Goal: Task Accomplishment & Management: Complete application form

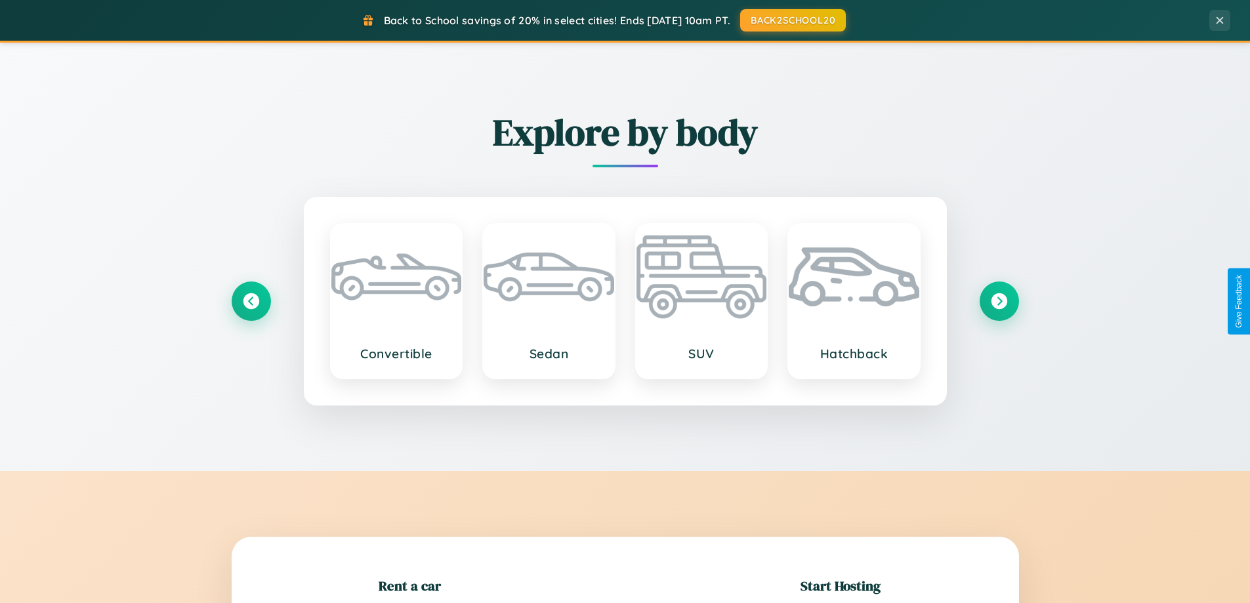
scroll to position [283, 0]
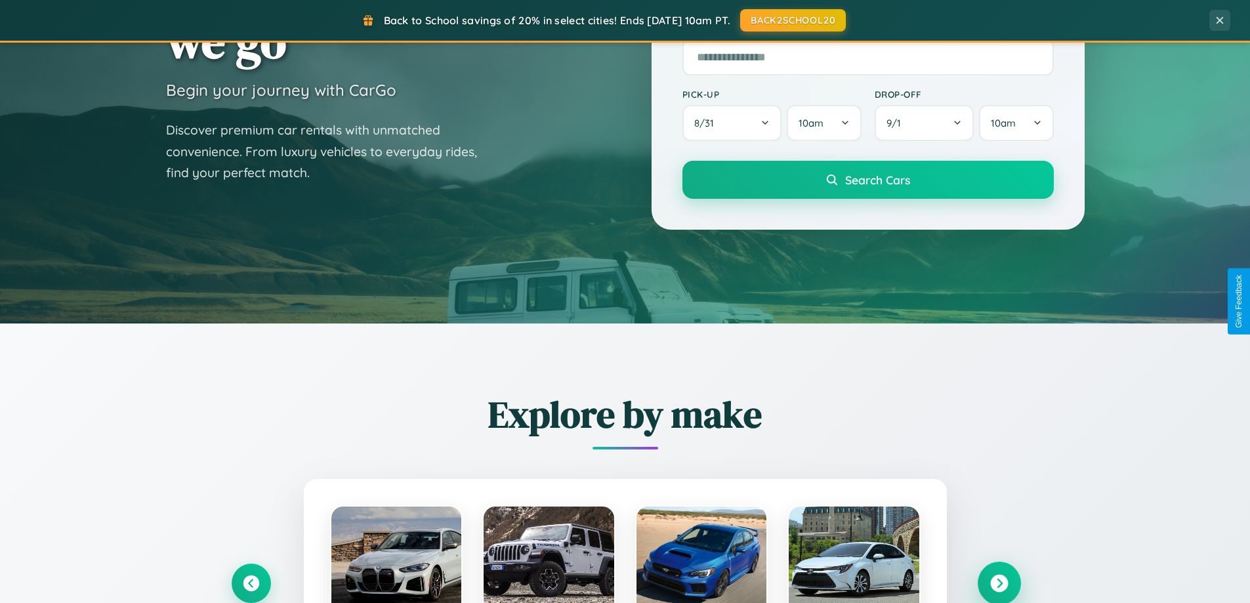
click at [998, 583] on icon at bounding box center [999, 584] width 18 height 18
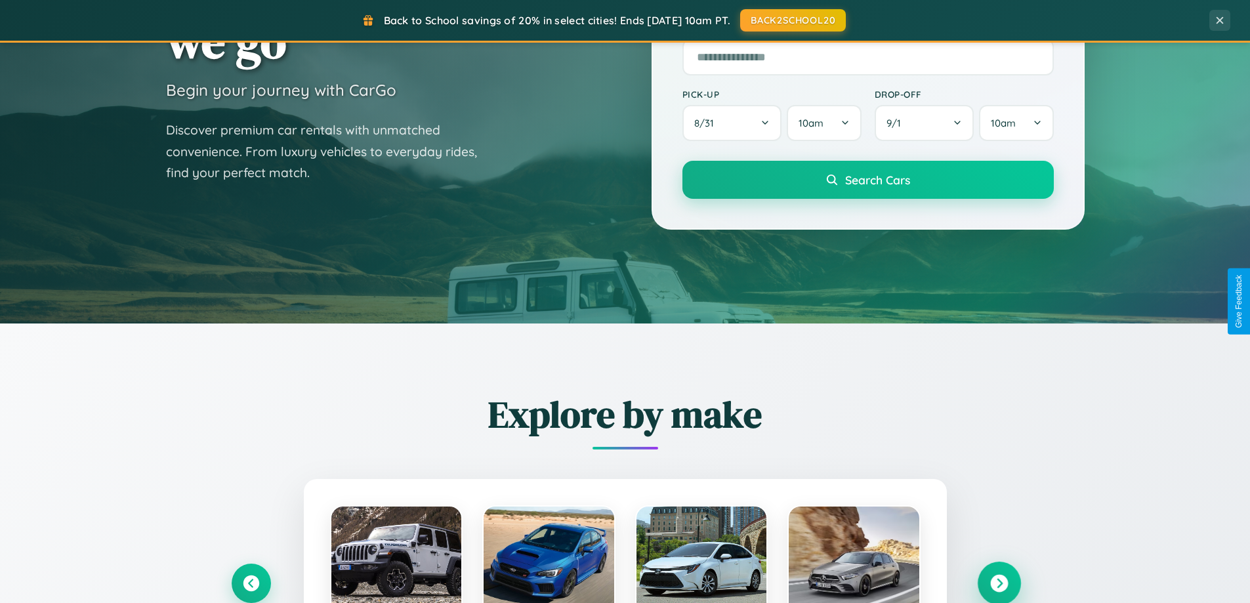
click at [998, 582] on icon at bounding box center [999, 584] width 18 height 18
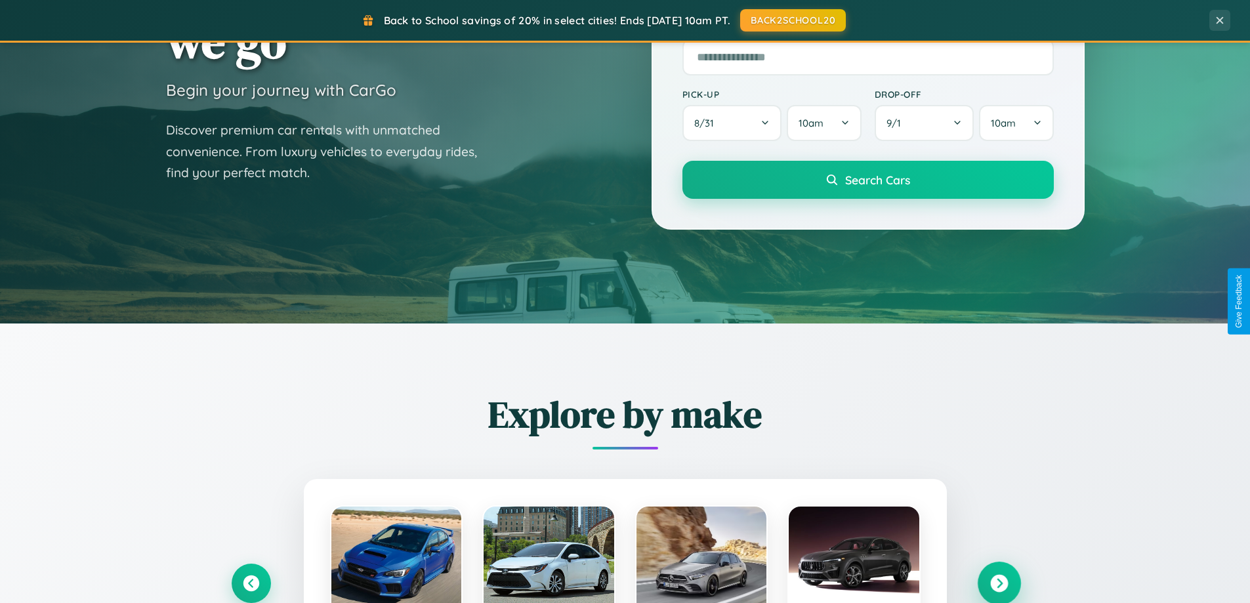
click at [998, 582] on icon at bounding box center [999, 584] width 18 height 18
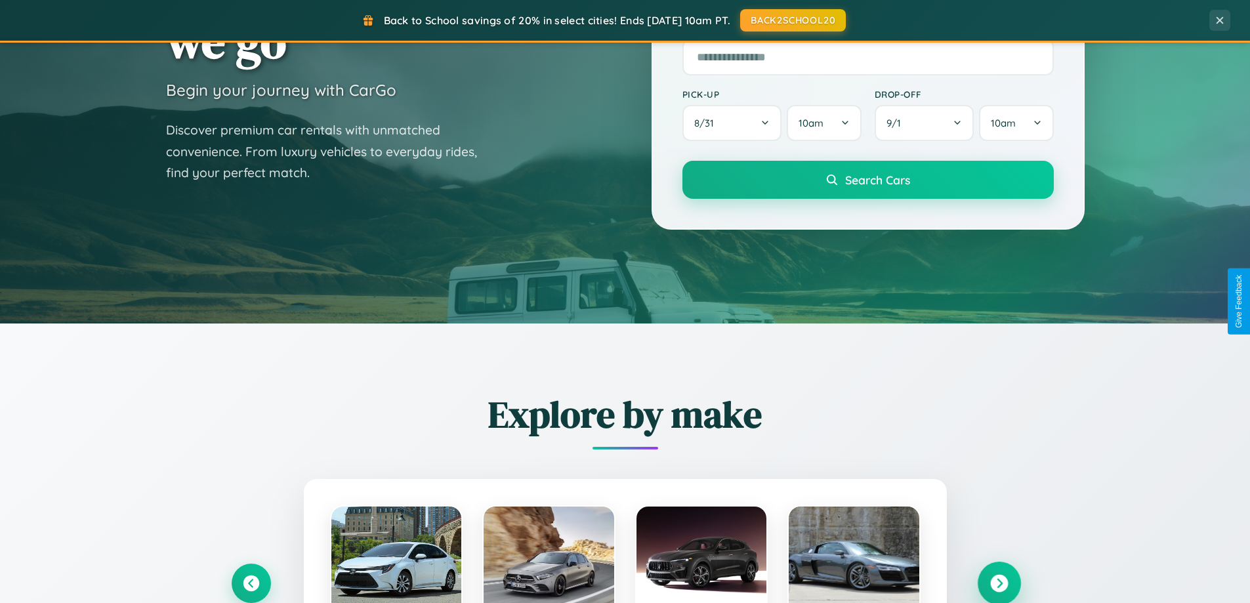
click at [998, 582] on icon at bounding box center [999, 584] width 18 height 18
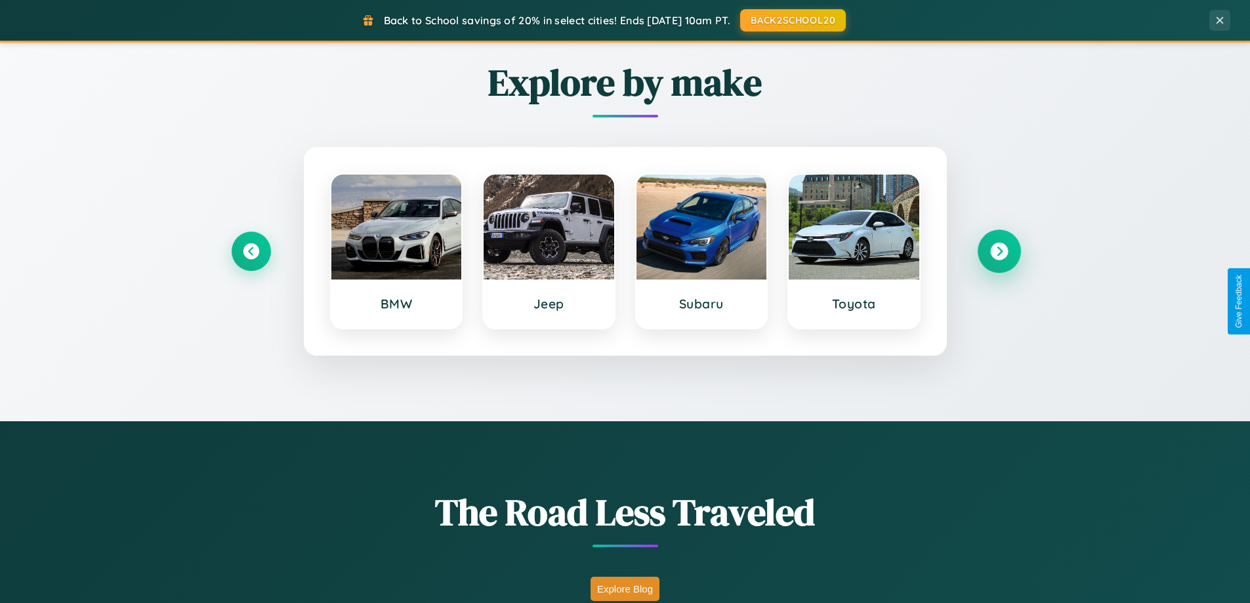
scroll to position [903, 0]
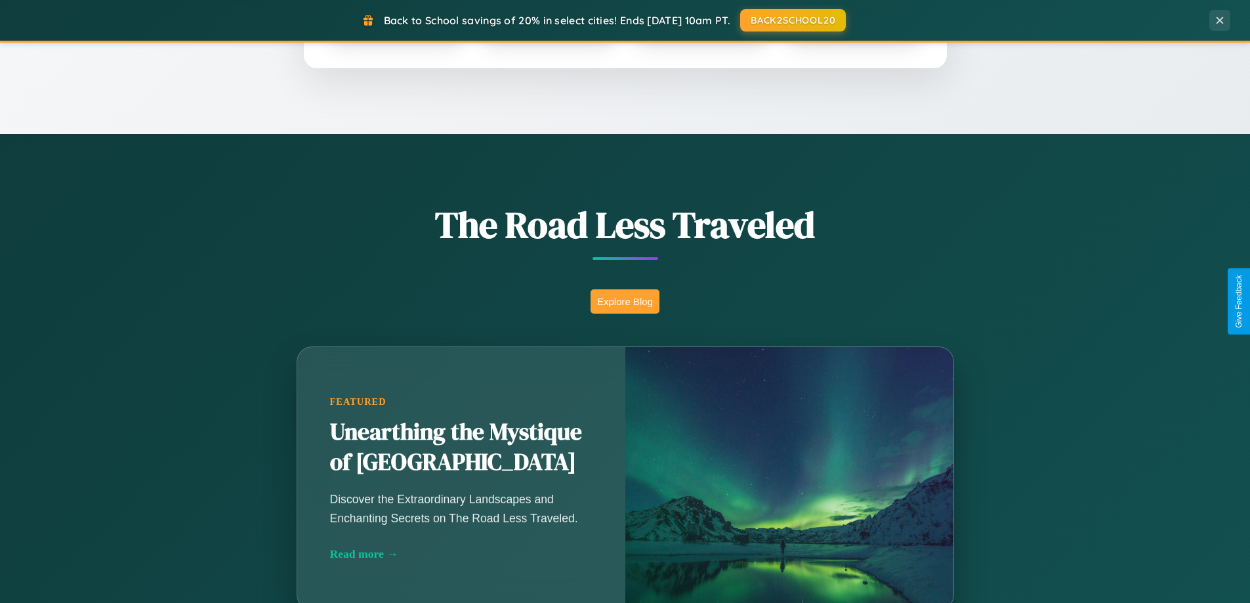
click at [624, 301] on button "Explore Blog" at bounding box center [624, 301] width 69 height 24
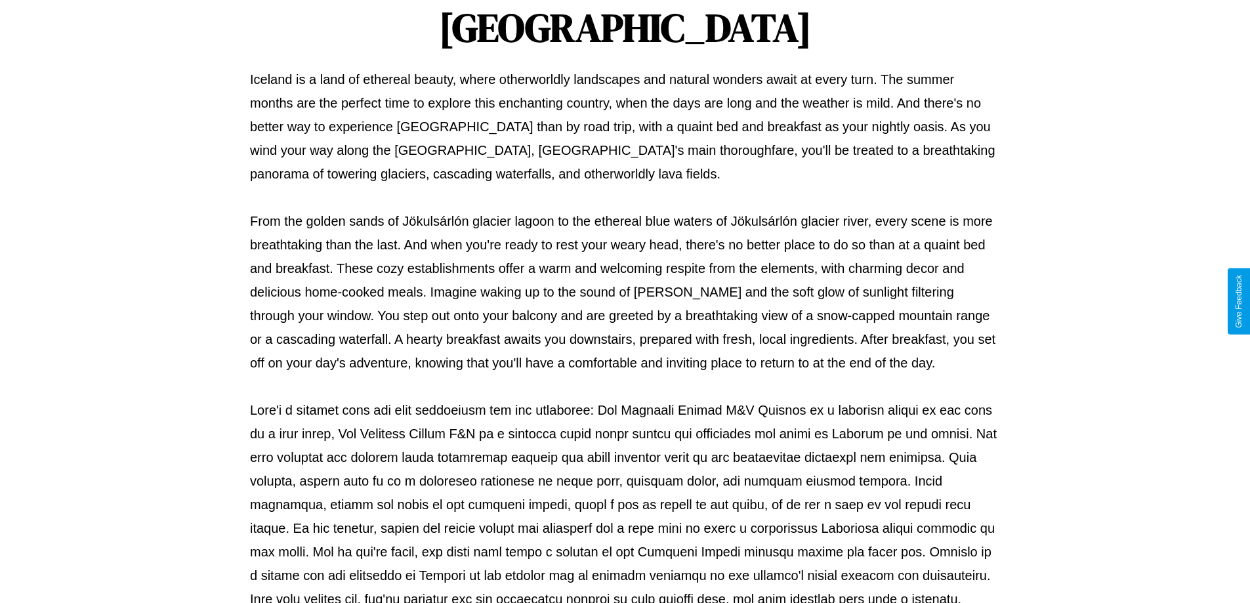
scroll to position [424, 0]
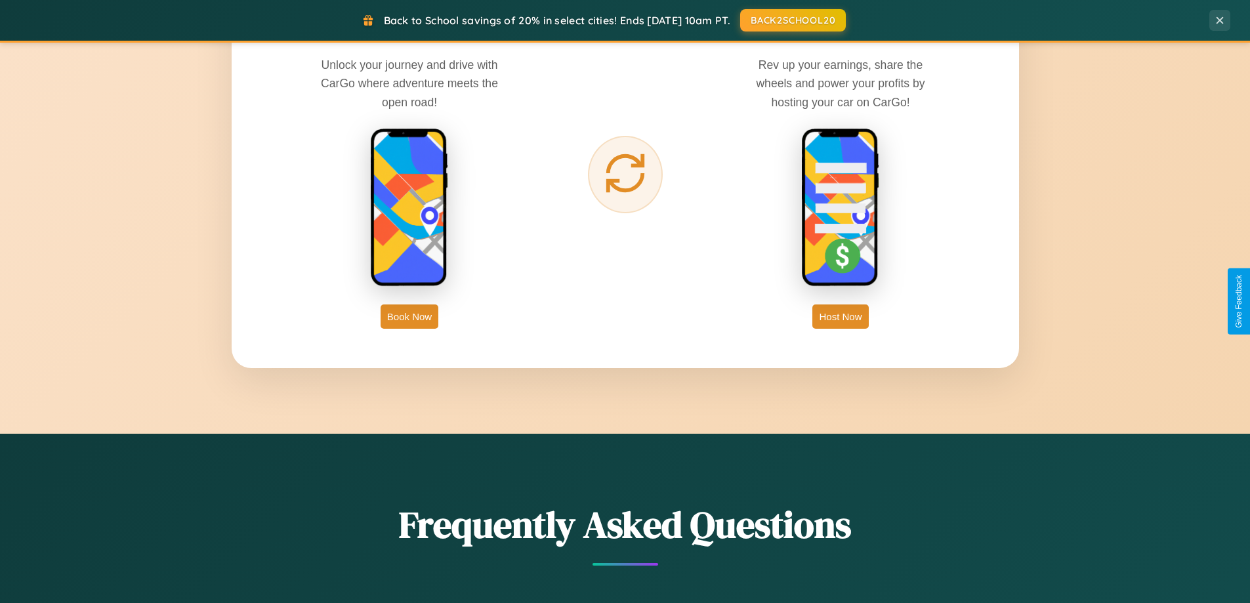
scroll to position [2524, 0]
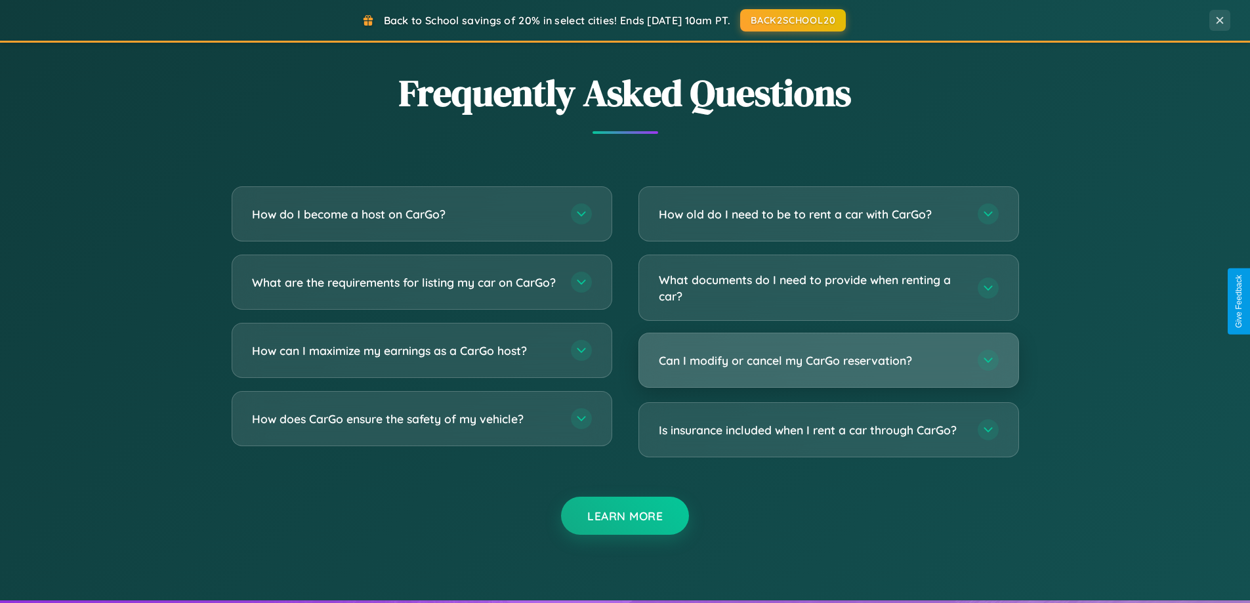
click at [828, 360] on h3 "Can I modify or cancel my CarGo reservation?" at bounding box center [812, 360] width 306 height 16
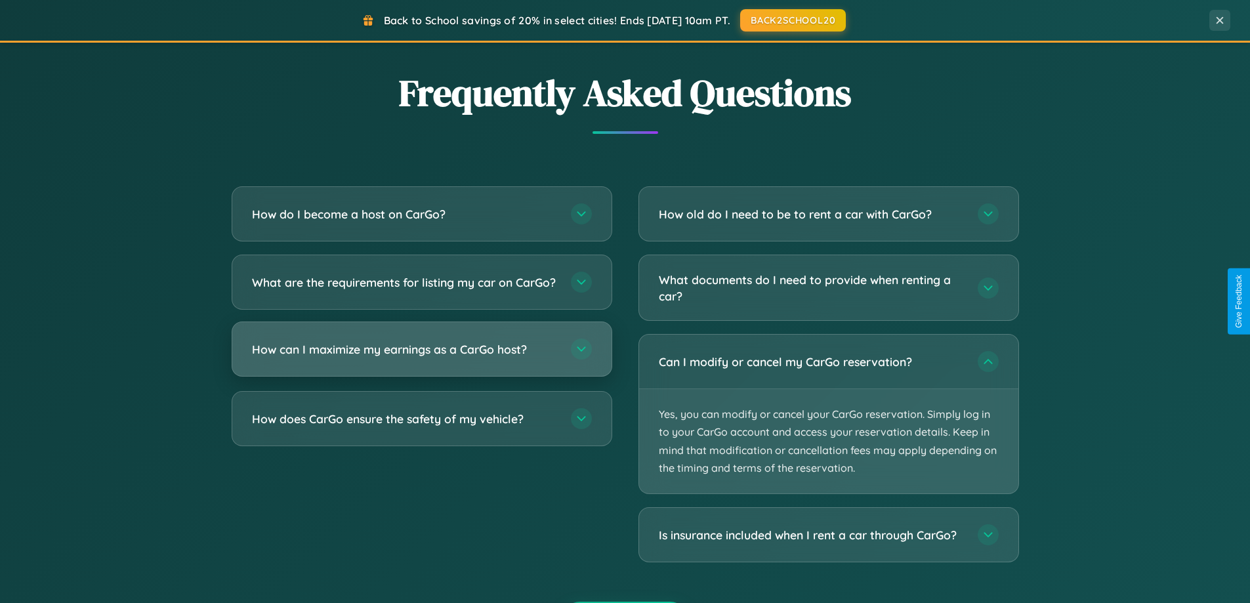
click at [421, 357] on h3 "How can I maximize my earnings as a CarGo host?" at bounding box center [405, 349] width 306 height 16
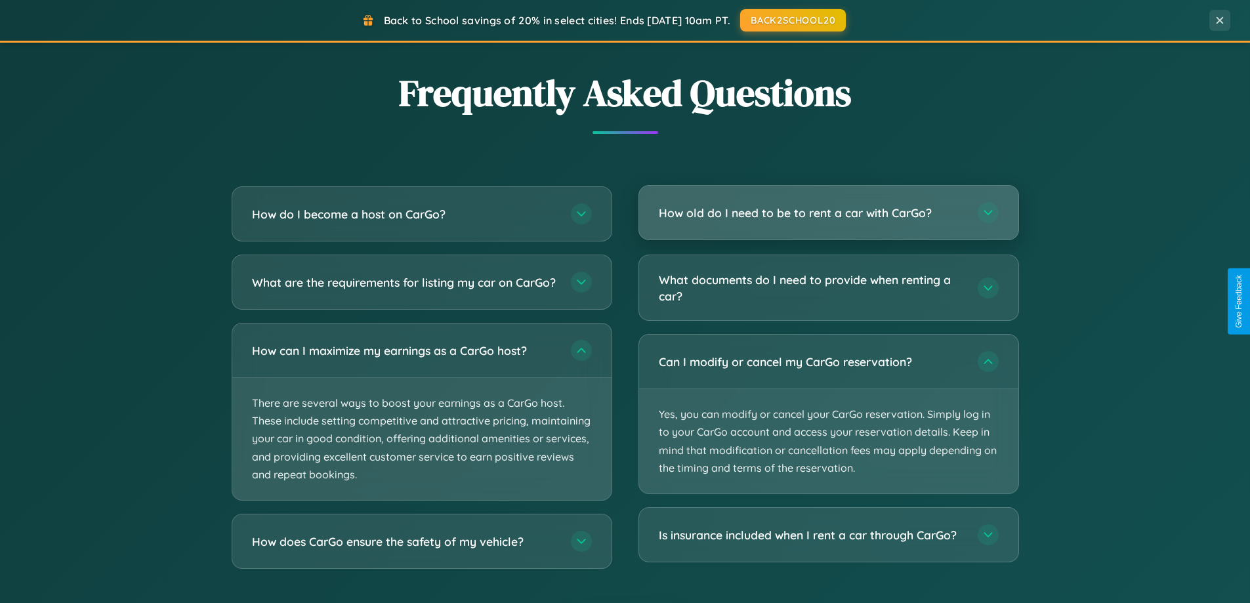
click at [828, 213] on h3 "How old do I need to be to rent a car with CarGo?" at bounding box center [812, 213] width 306 height 16
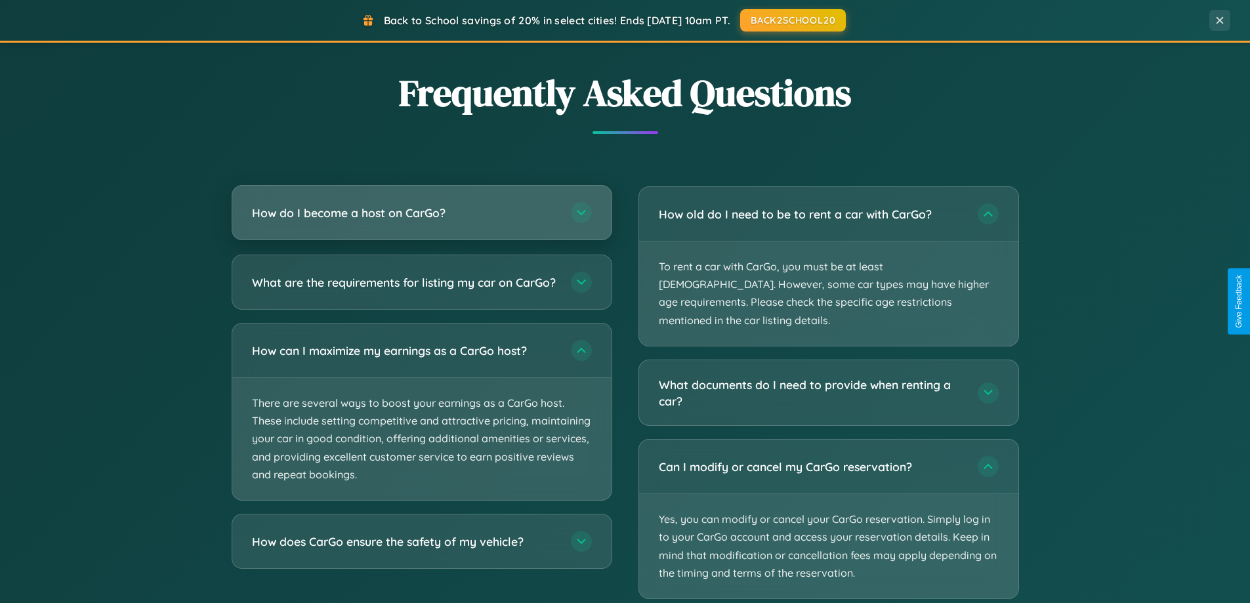
click at [421, 213] on h3 "How do I become a host on CarGo?" at bounding box center [405, 213] width 306 height 16
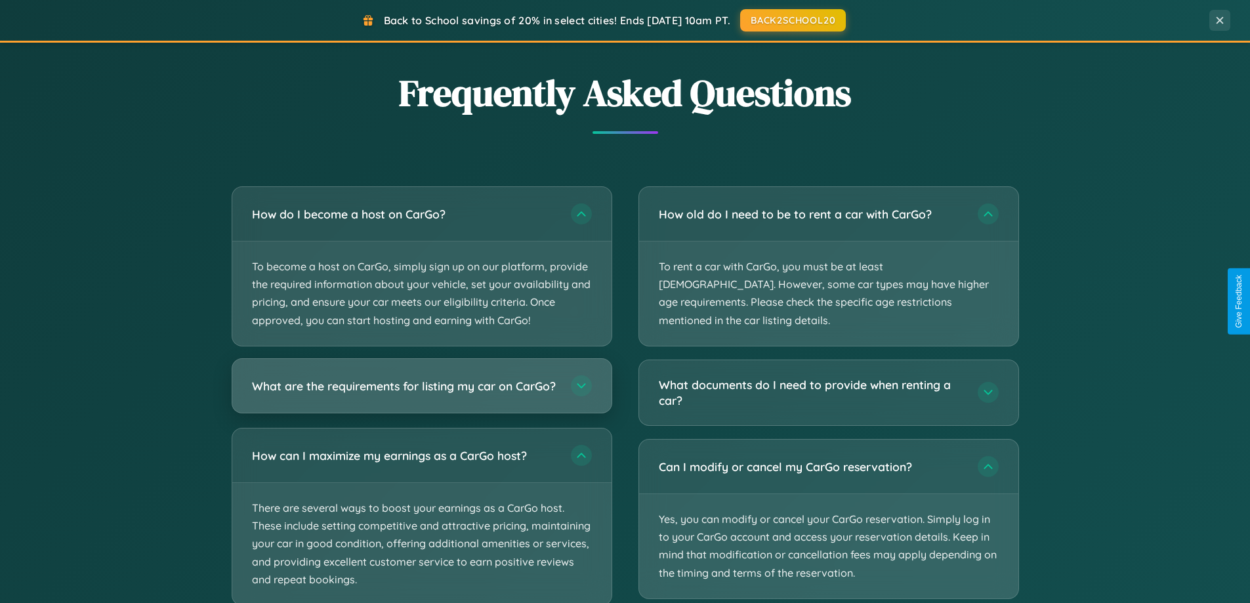
click at [421, 392] on h3 "What are the requirements for listing my car on CarGo?" at bounding box center [405, 385] width 306 height 16
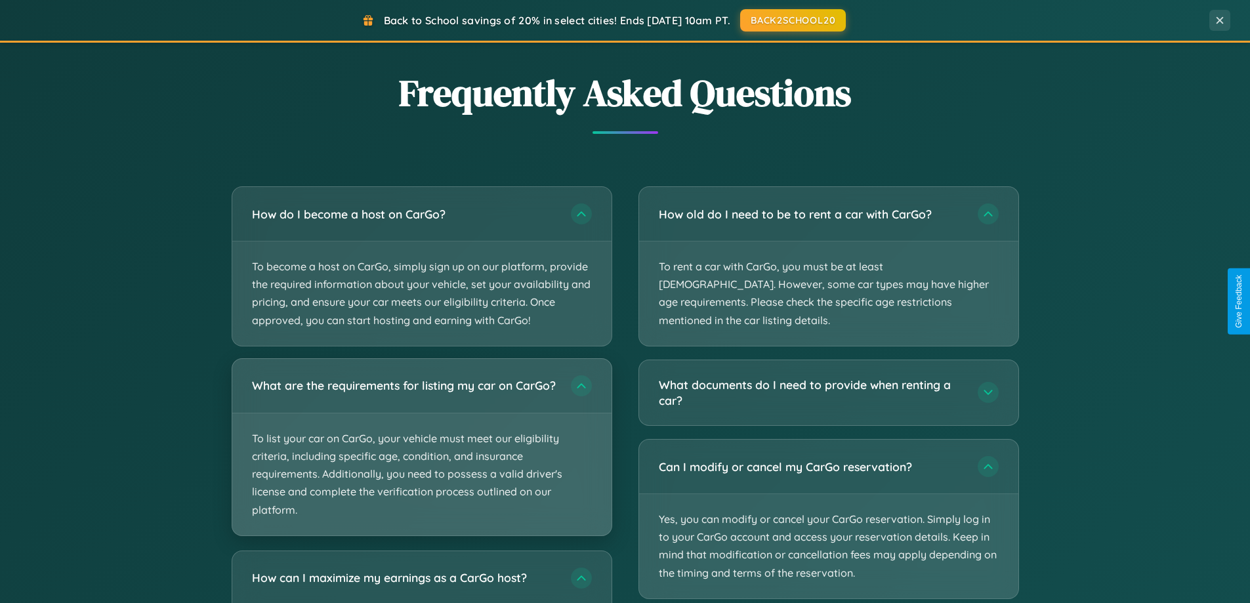
click at [421, 452] on p "To list your car on CarGo, your vehicle must meet our eligibility criteria, inc…" at bounding box center [421, 474] width 379 height 122
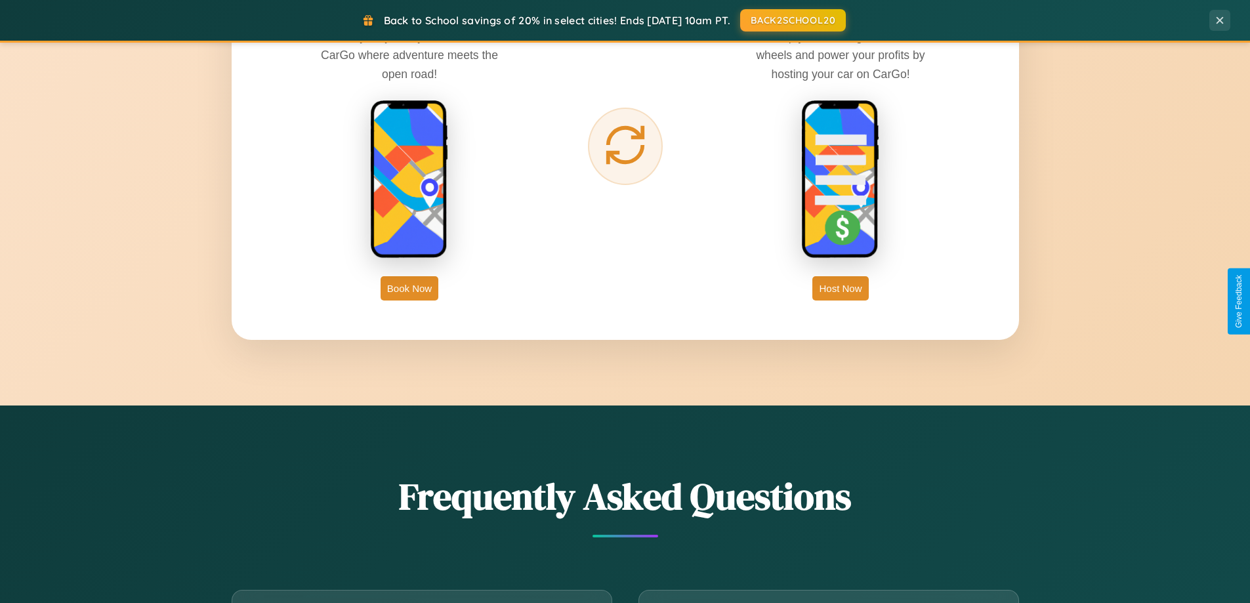
scroll to position [2108, 0]
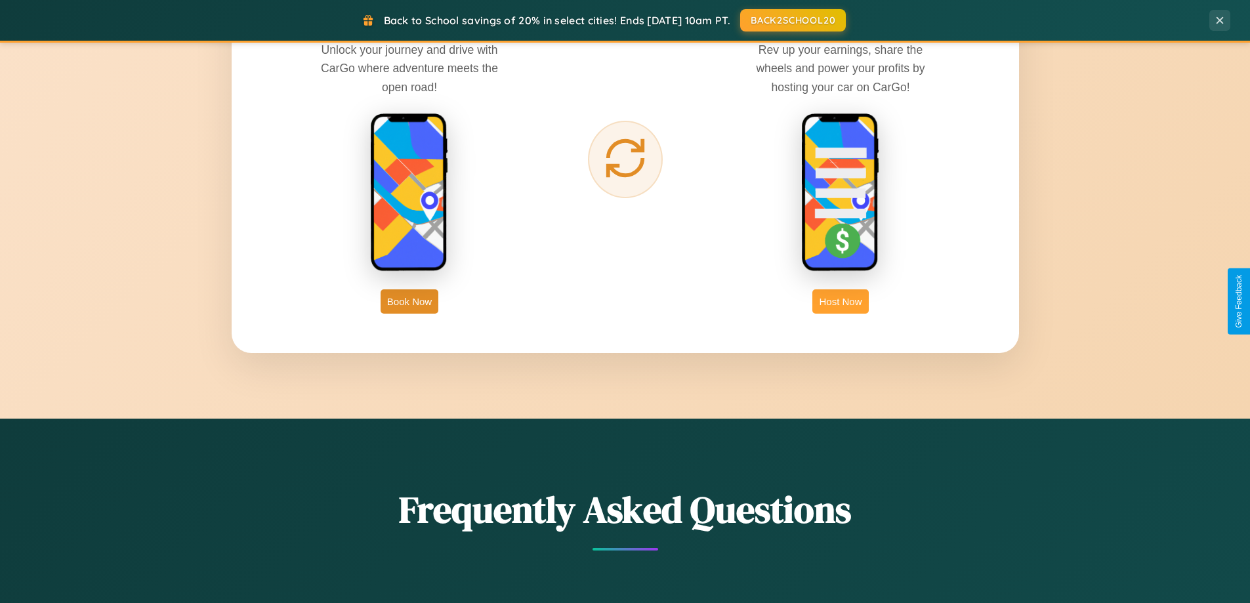
click at [840, 301] on button "Host Now" at bounding box center [840, 301] width 56 height 24
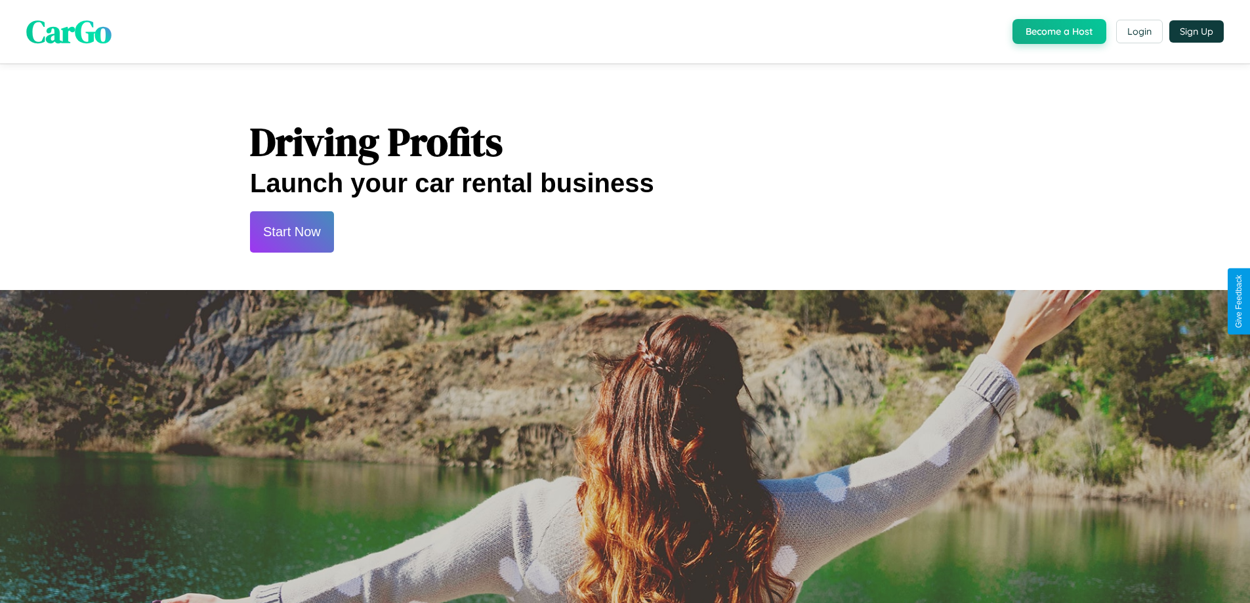
click at [291, 232] on button "Start Now" at bounding box center [292, 231] width 84 height 41
